Goal: Information Seeking & Learning: Learn about a topic

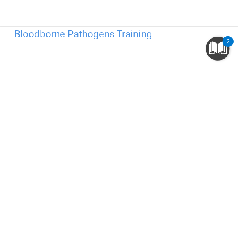
scroll to position [19, 0]
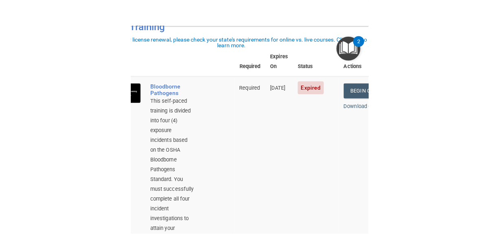
scroll to position [48, 0]
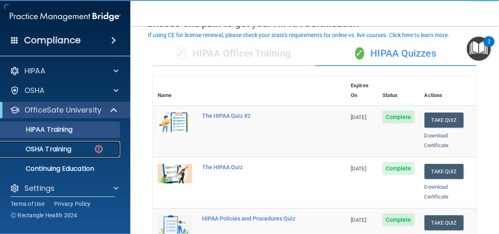
click at [93, 146] on div "OSHA Training" at bounding box center [60, 149] width 111 height 8
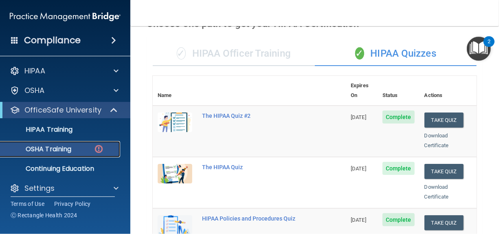
scroll to position [65, 0]
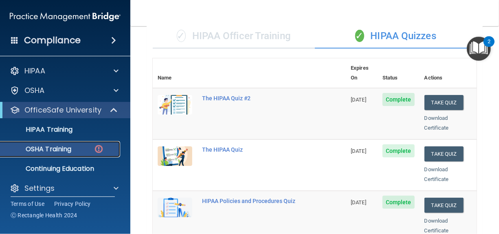
click at [93, 148] on div "OSHA Training" at bounding box center [60, 149] width 111 height 8
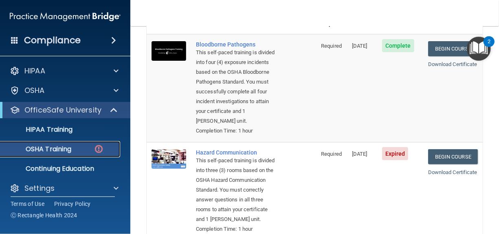
scroll to position [93, 0]
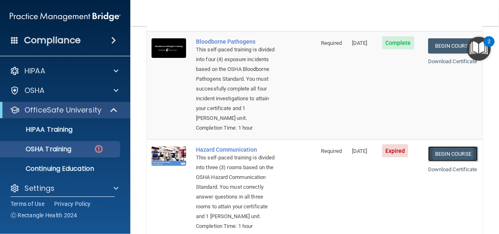
click at [238, 160] on link "Begin Course" at bounding box center [453, 153] width 50 height 15
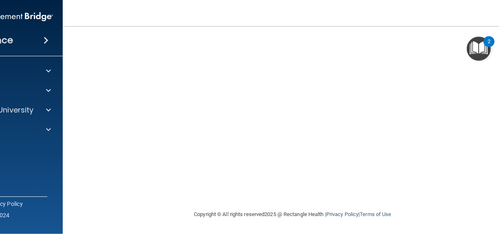
scroll to position [51, 0]
